Goal: Use online tool/utility: Utilize a website feature to perform a specific function

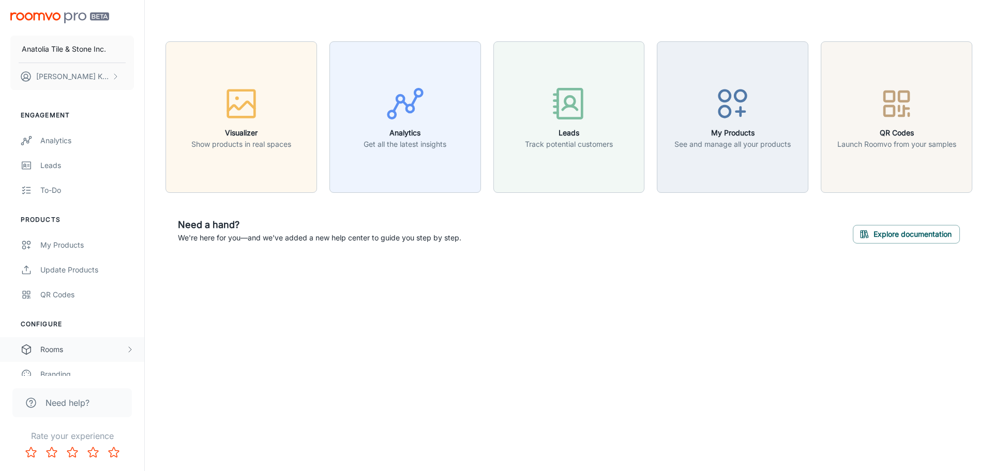
click at [68, 347] on div "Rooms" at bounding box center [82, 349] width 85 height 11
click at [75, 366] on div "My Rooms" at bounding box center [72, 374] width 144 height 25
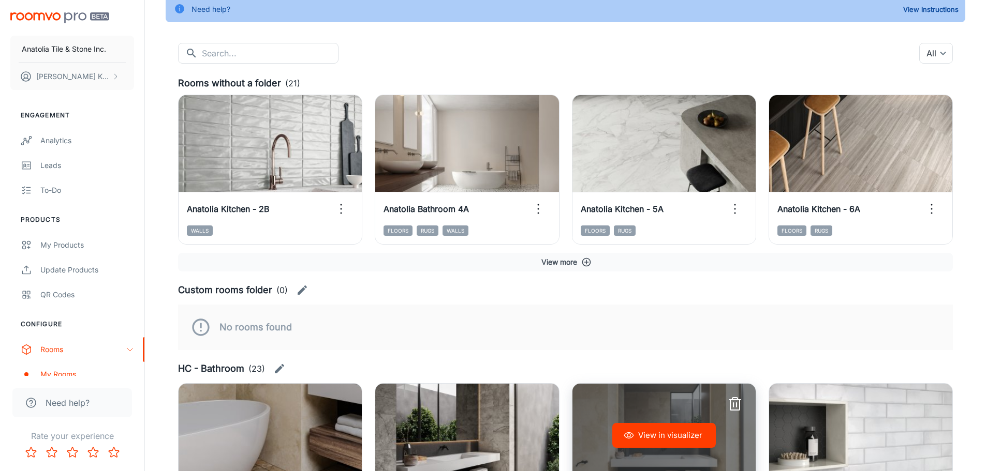
scroll to position [155, 0]
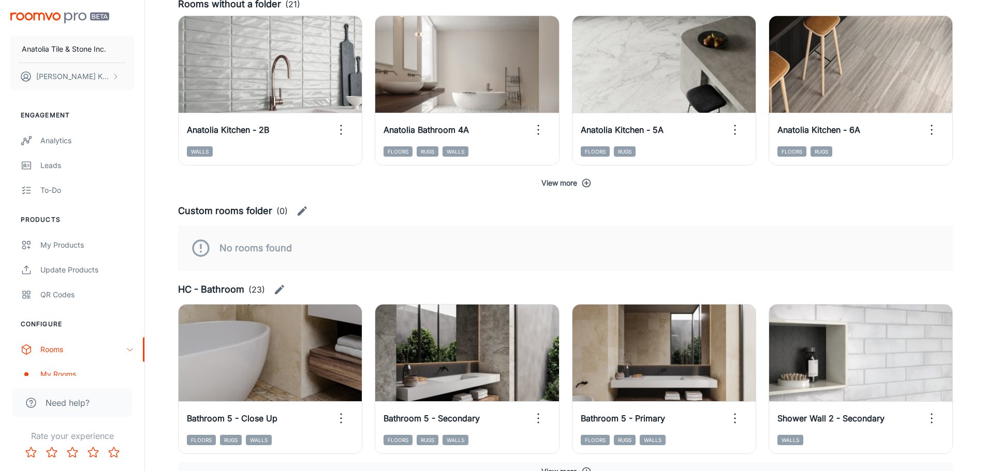
click at [580, 182] on button "View more" at bounding box center [565, 183] width 775 height 19
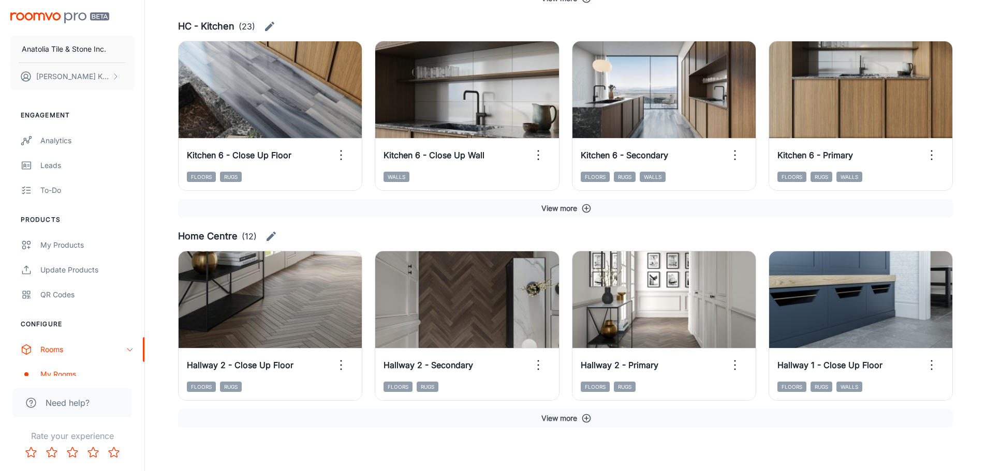
scroll to position [1447, 0]
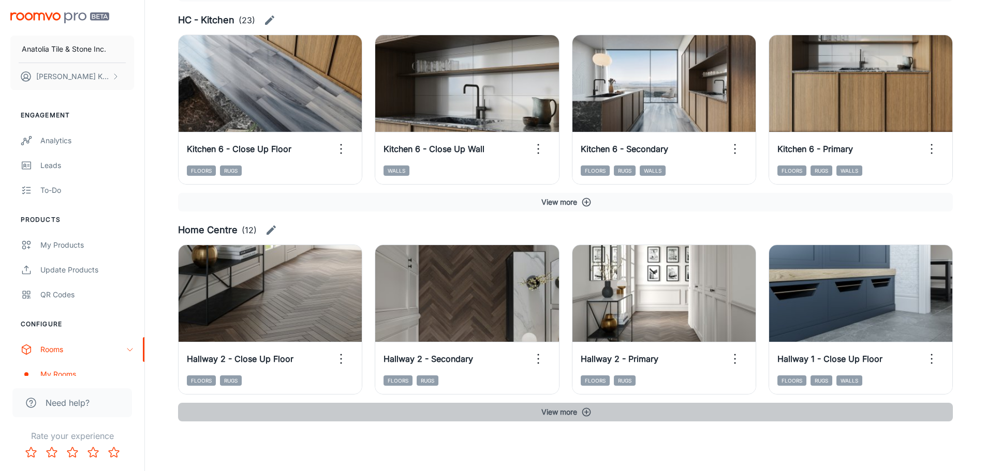
click at [591, 409] on icon "button" at bounding box center [586, 412] width 10 height 10
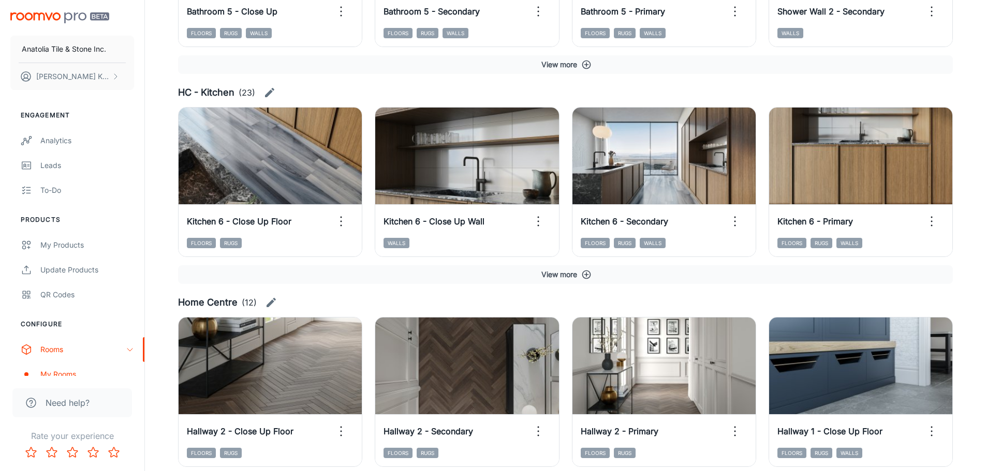
scroll to position [1255, 0]
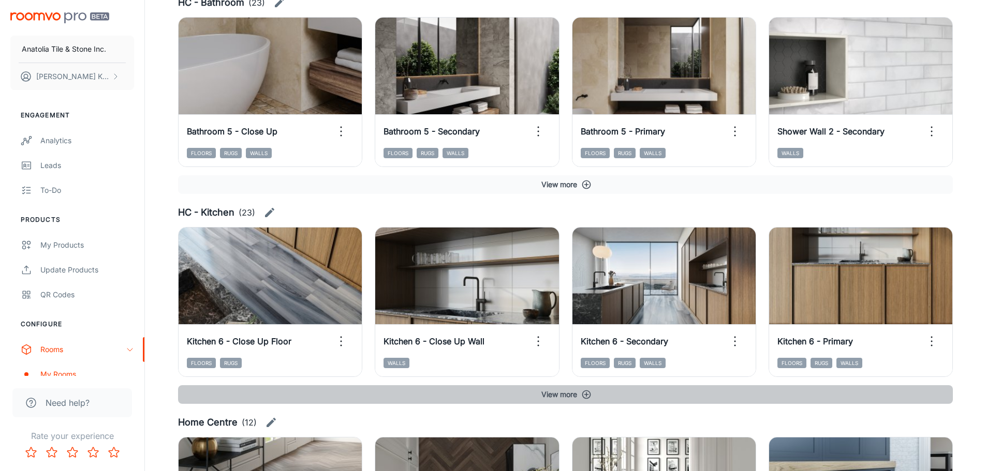
click at [586, 398] on icon "button" at bounding box center [586, 395] width 9 height 9
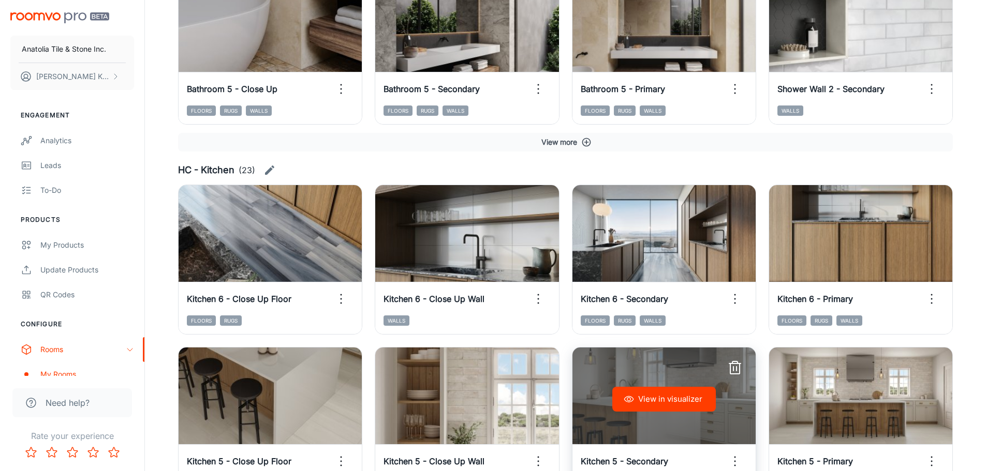
scroll to position [1099, 0]
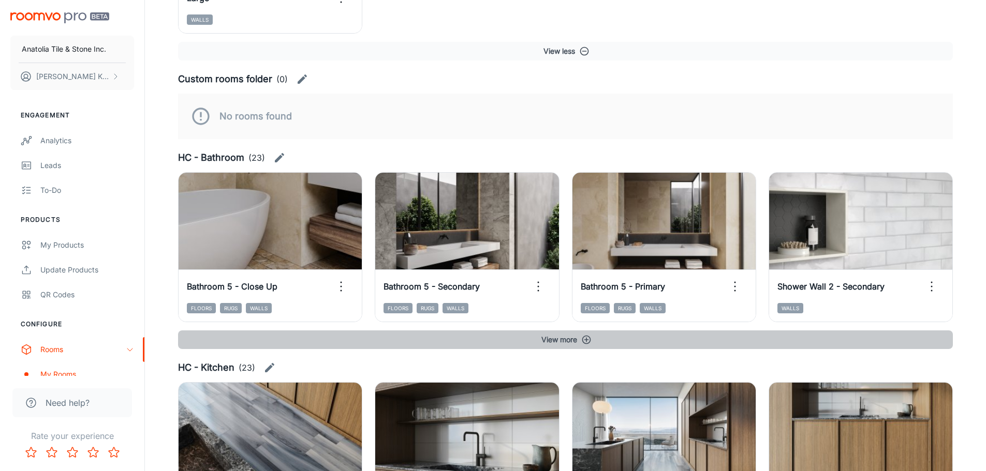
click at [562, 337] on button "View more" at bounding box center [565, 340] width 775 height 19
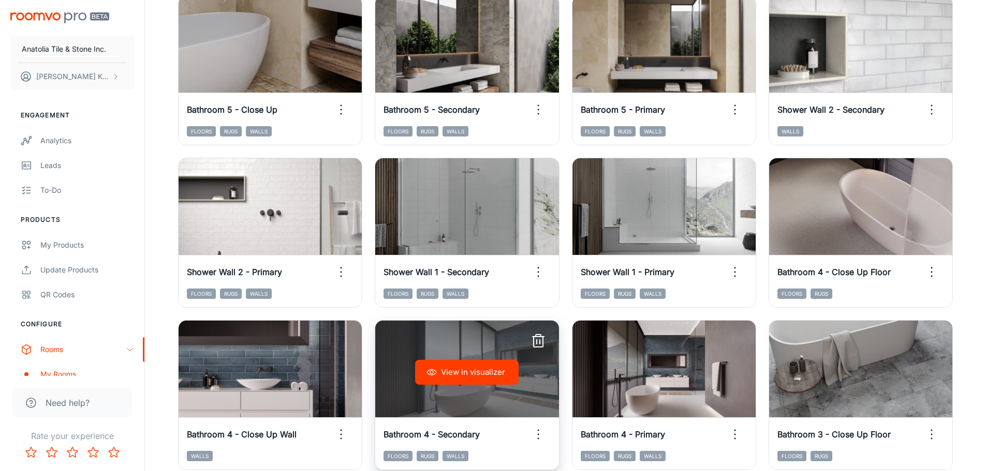
scroll to position [1275, 0]
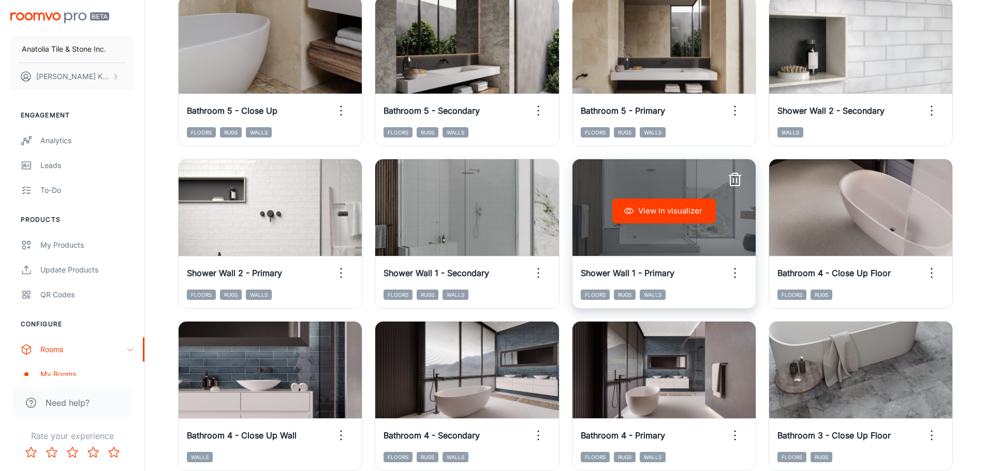
click at [666, 210] on button "View in visualizer" at bounding box center [663, 211] width 103 height 25
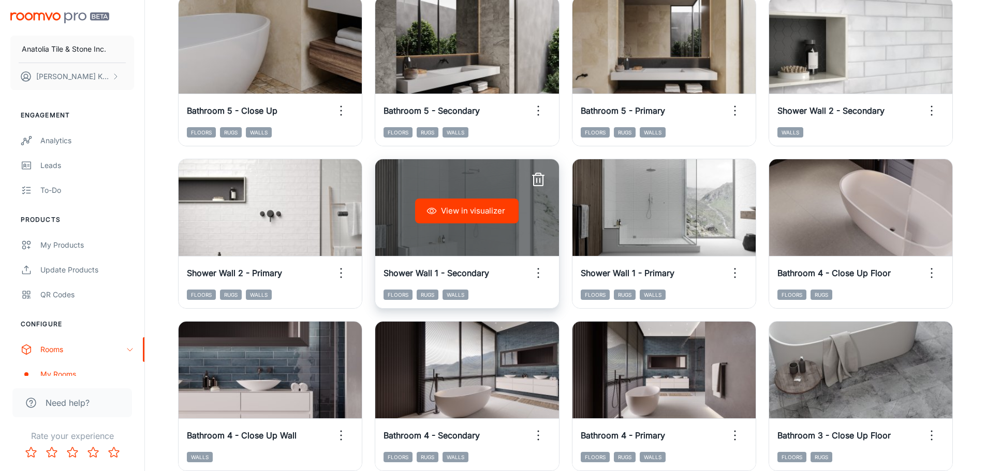
click at [474, 220] on button "View in visualizer" at bounding box center [466, 211] width 103 height 25
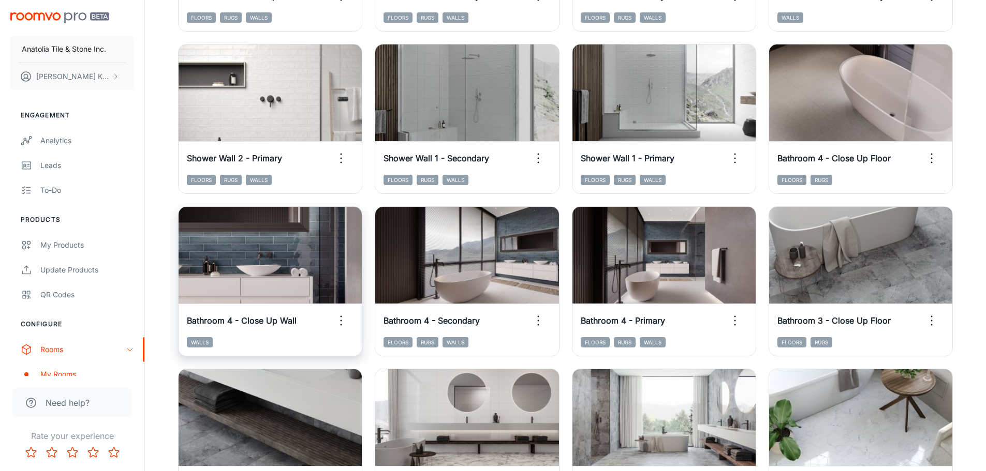
scroll to position [1379, 0]
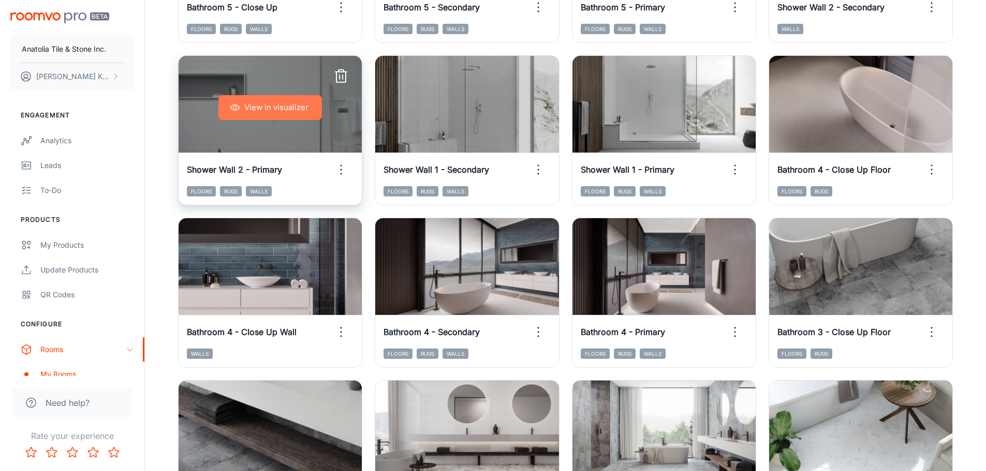
click at [294, 113] on button "View in visualizer" at bounding box center [269, 107] width 103 height 25
